Goal: Contribute content

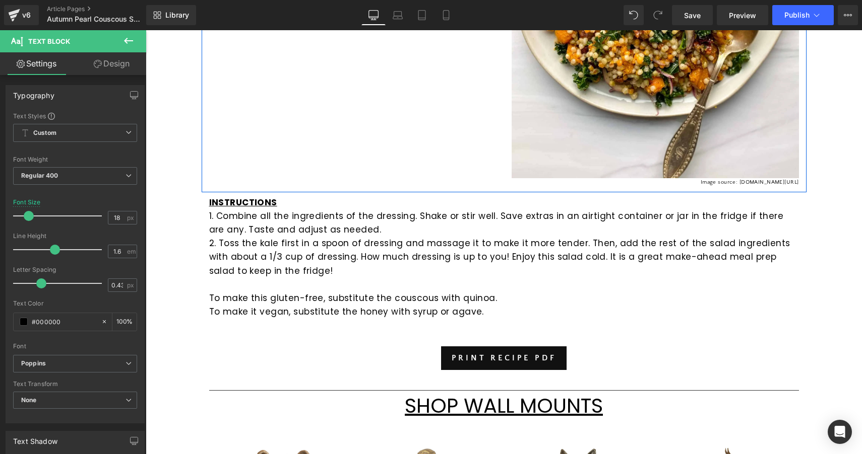
scroll to position [521, 0]
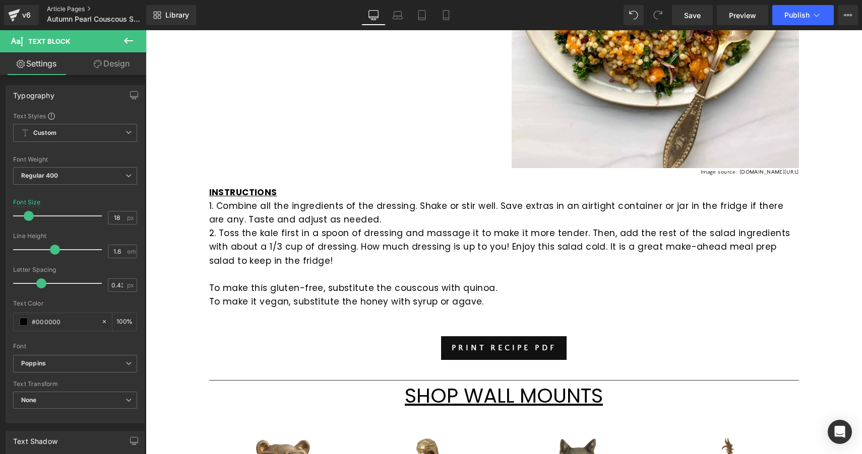
click at [63, 6] on link "Article Pages" at bounding box center [105, 9] width 116 height 8
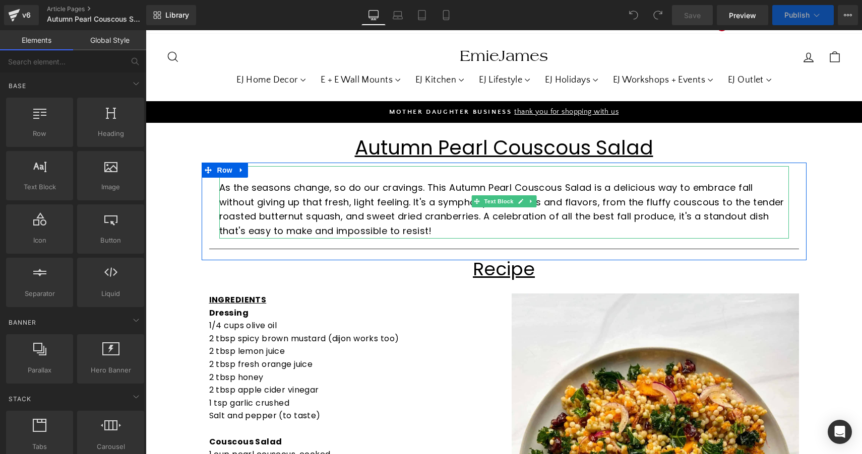
scroll to position [270, 0]
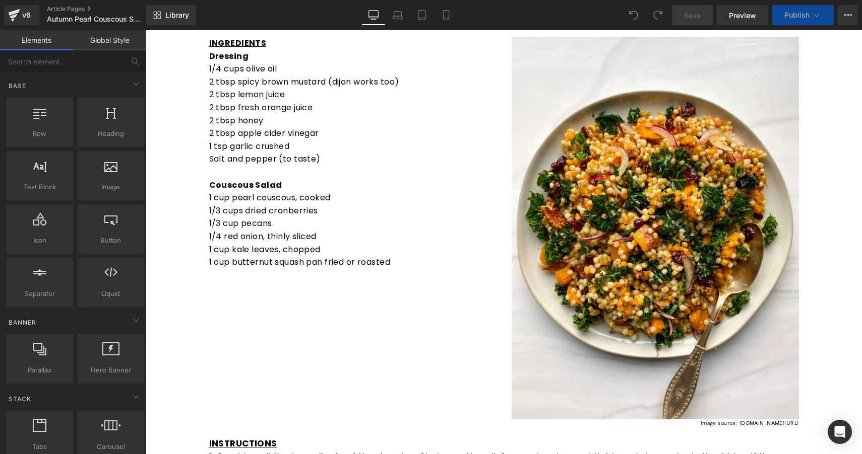
drag, startPoint x: 415, startPoint y: 200, endPoint x: 392, endPoint y: 206, distance: 23.5
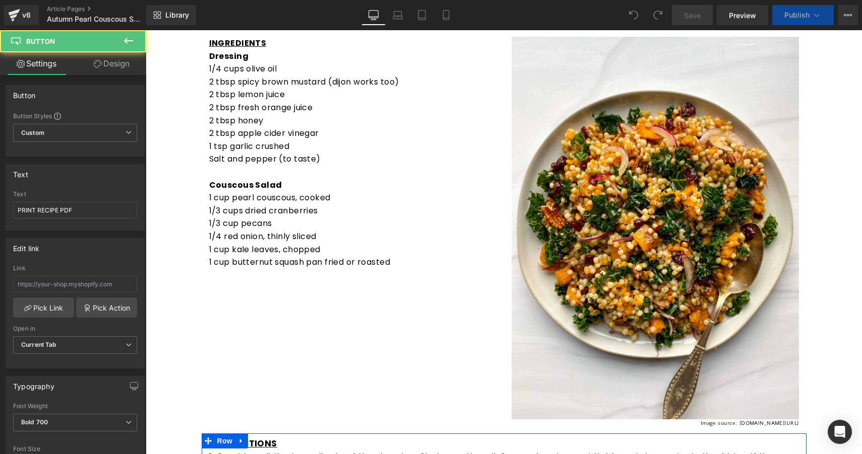
scroll to position [661, 0]
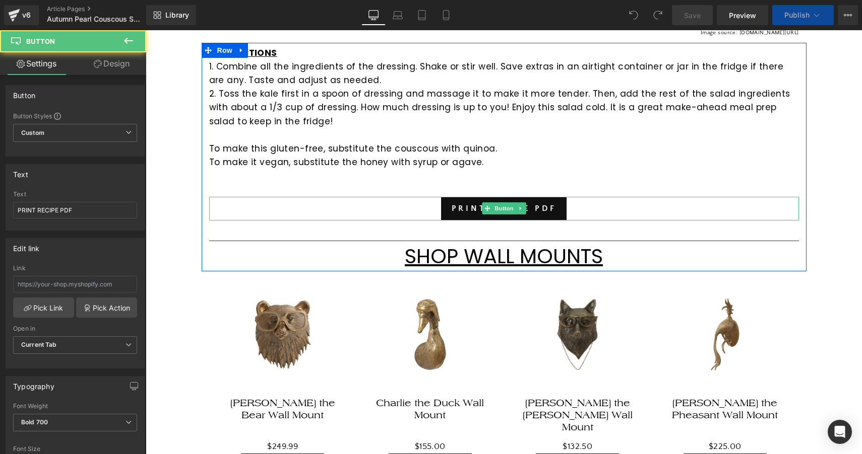
click at [407, 204] on div "PRINT RECIPE PDF" at bounding box center [503, 209] width 589 height 24
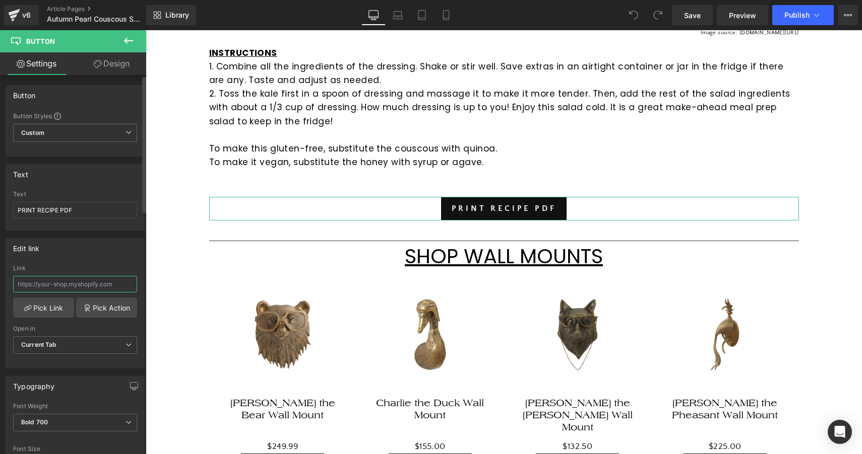
click at [95, 287] on input "text" at bounding box center [75, 284] width 124 height 17
paste input "https://cdn.shopify.com/s/files/1/1788/6251/files/Autumn_Pearl_Couscous_Salad.p…"
type input "https://cdn.shopify.com/s/files/1/1788/6251/files/Autumn_Pearl_Couscous_Salad.p…"
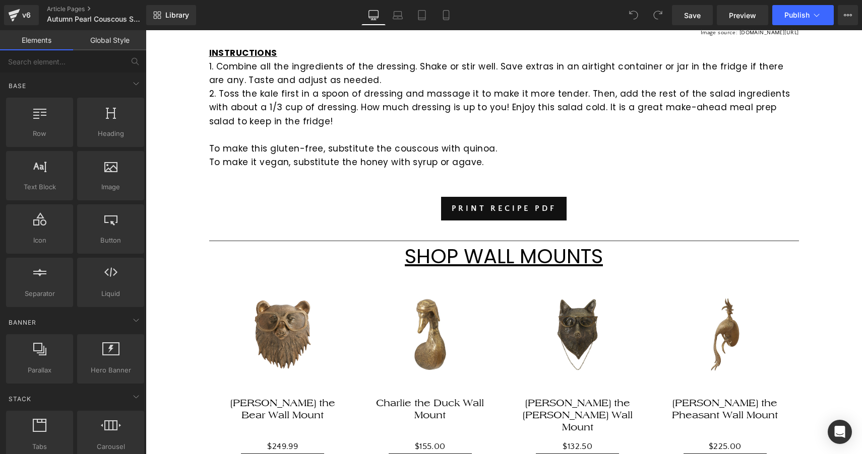
drag, startPoint x: 327, startPoint y: 241, endPoint x: 181, endPoint y: 211, distance: 148.6
click at [181, 211] on div "Autumn Pearl Couscous Salad Heading Row As the seasons change, so do our cravin…" at bounding box center [504, 159] width 716 height 1368
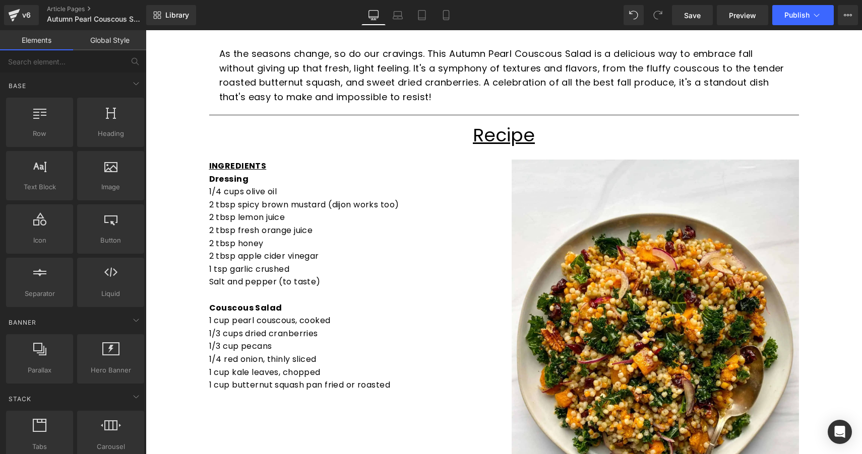
scroll to position [121, 0]
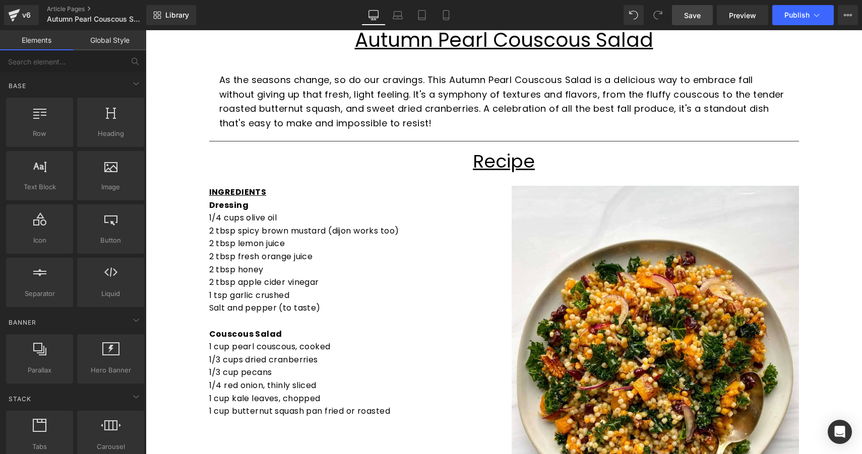
click at [693, 18] on span "Save" at bounding box center [692, 15] width 17 height 11
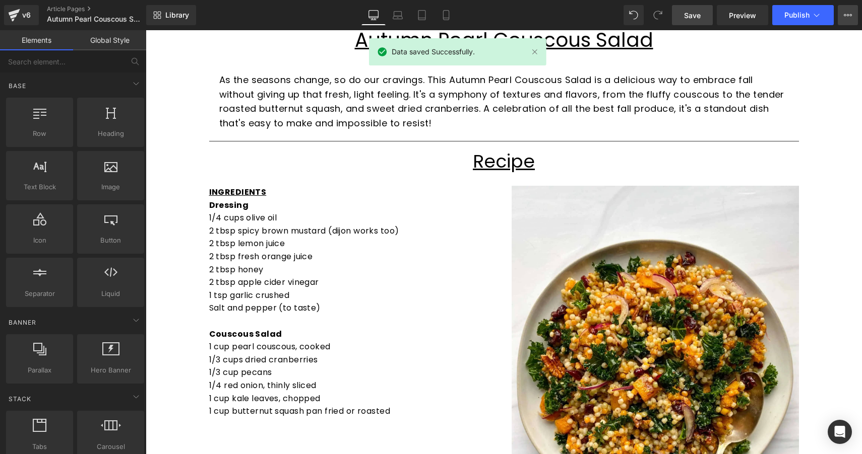
click at [852, 18] on button "View Live Page View with current Template Save Template to Library Schedule Pub…" at bounding box center [847, 15] width 20 height 20
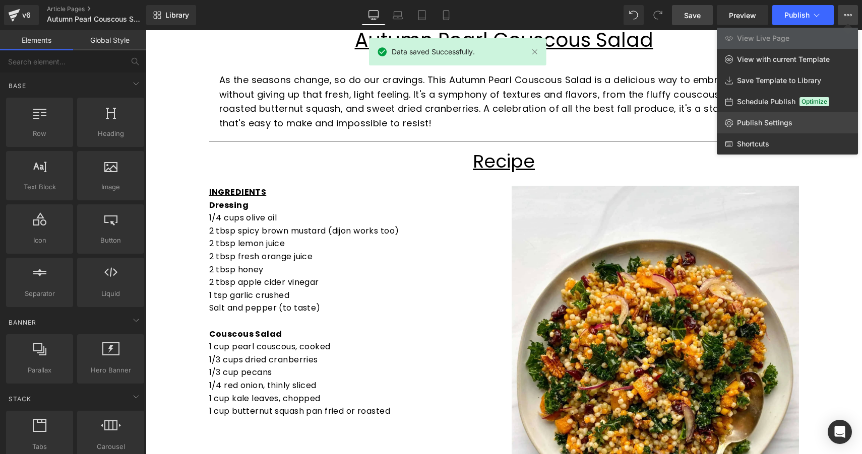
click at [765, 120] on span "Publish Settings" at bounding box center [764, 122] width 55 height 9
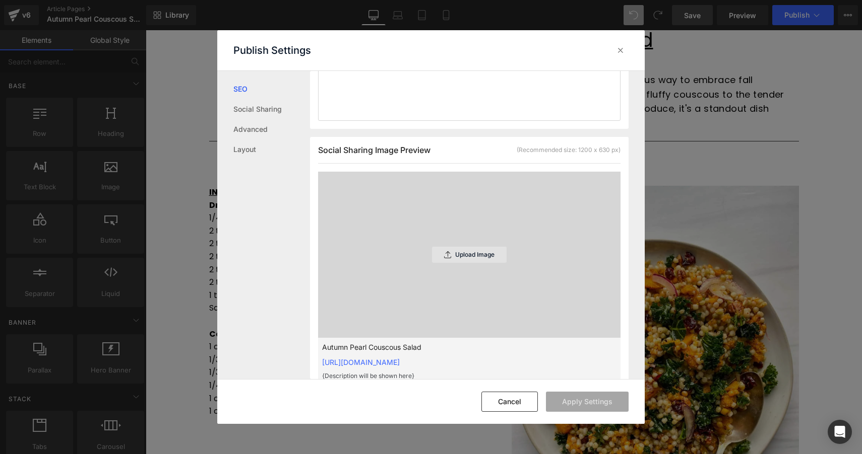
scroll to position [207, 0]
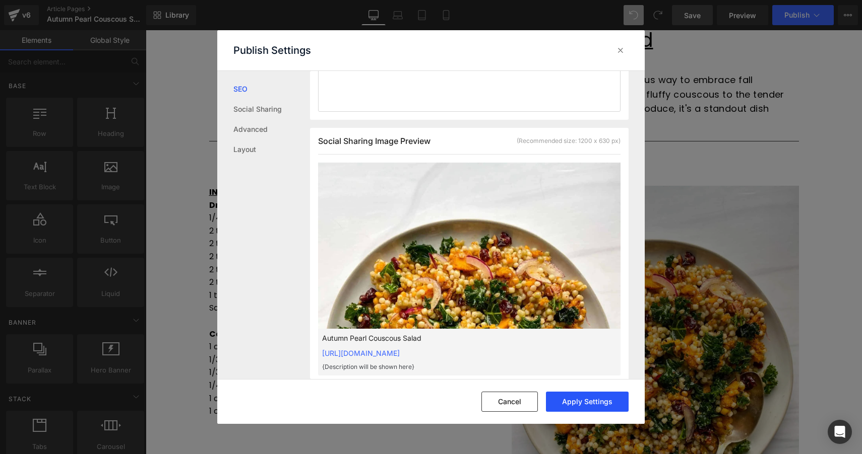
click at [302, 62] on button "Apply Settings" at bounding box center [300, 48] width 5 height 28
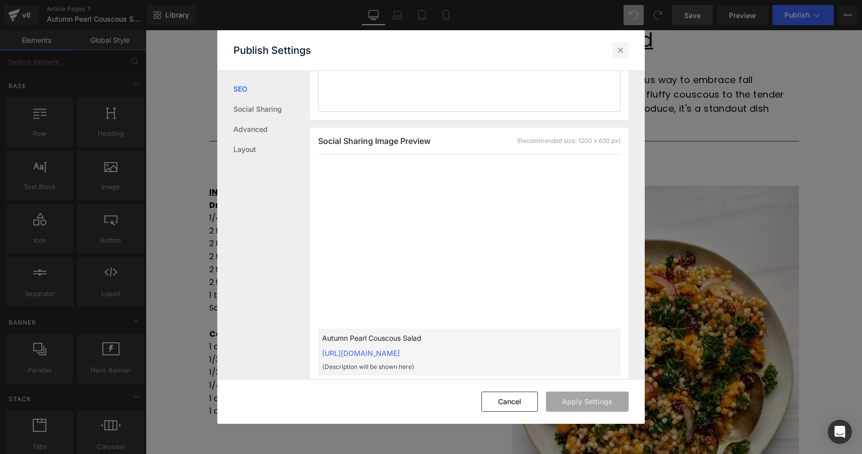
click at [110, 32] on icon at bounding box center [106, 17] width 7 height 29
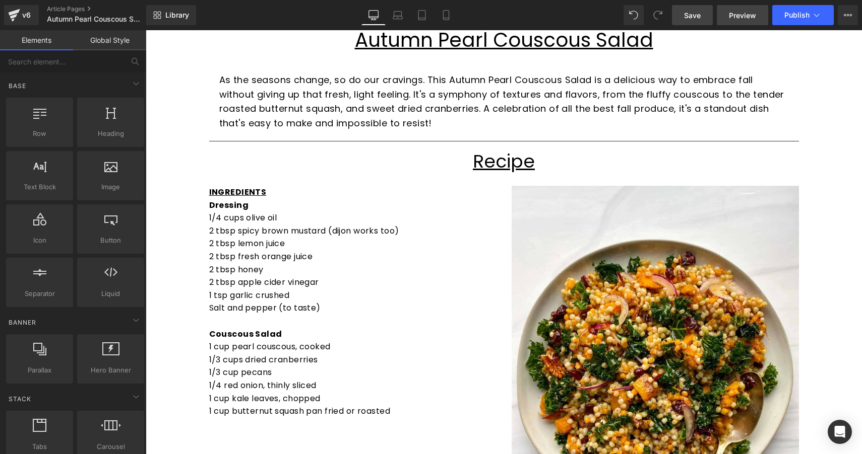
click at [738, 13] on span "Preview" at bounding box center [742, 15] width 27 height 11
click at [800, 19] on span "Publish" at bounding box center [796, 15] width 25 height 8
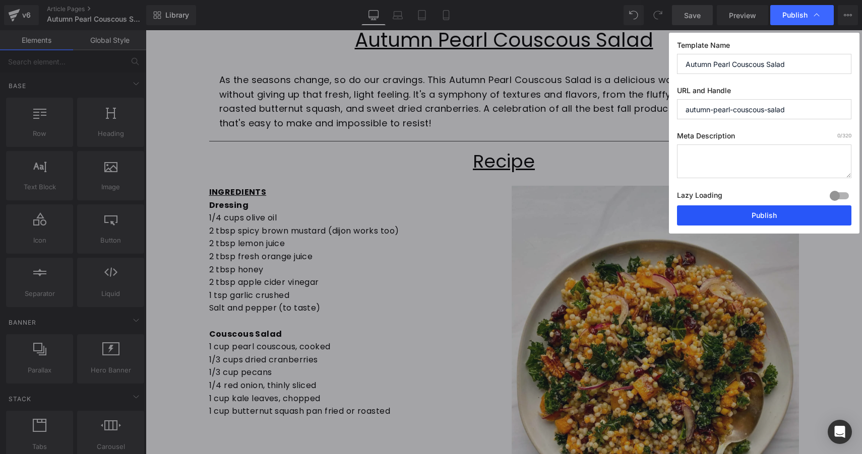
click at [318, 307] on button "Publish" at bounding box center [316, 315] width 5 height 16
